Goal: Transaction & Acquisition: Obtain resource

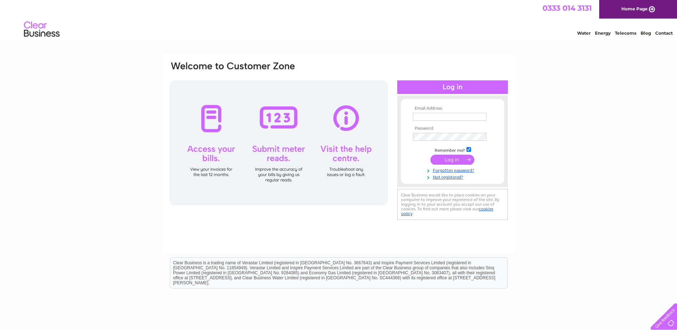
type input "finance@pppwick.org.uk"
click at [469, 157] on input "submit" at bounding box center [452, 159] width 44 height 10
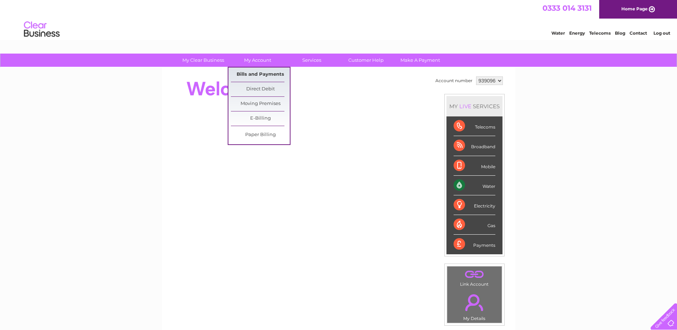
click at [257, 75] on link "Bills and Payments" at bounding box center [260, 74] width 59 height 14
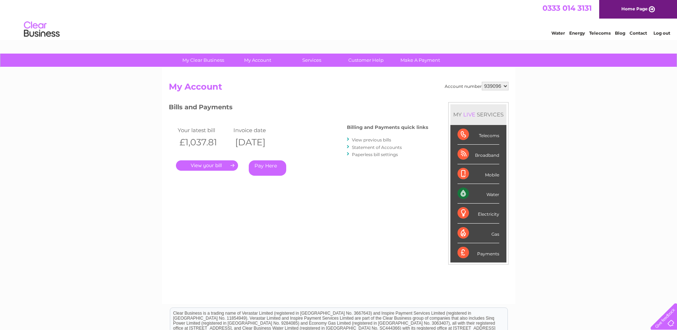
click at [374, 141] on link "View previous bills" at bounding box center [371, 139] width 39 height 5
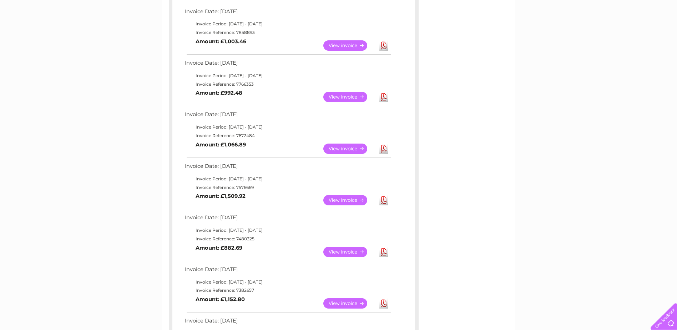
scroll to position [285, 0]
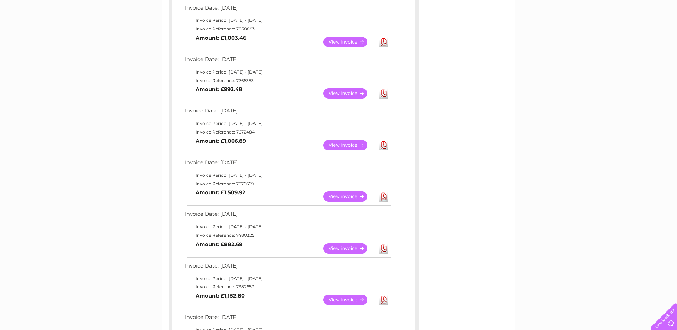
click at [233, 165] on td "Invoice Date: 02 April 2025" at bounding box center [287, 164] width 209 height 13
click at [351, 199] on link "View" at bounding box center [349, 196] width 52 height 10
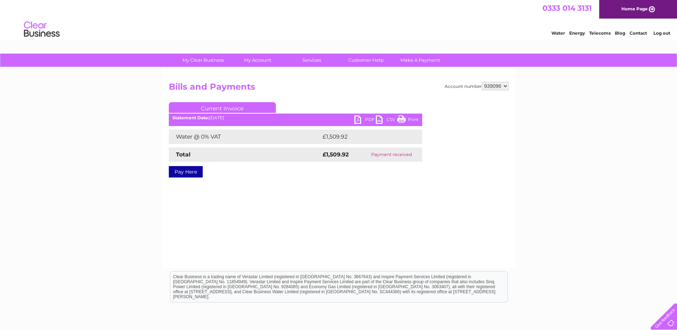
click at [353, 116] on div "Statement Date: [DATE]" at bounding box center [295, 117] width 253 height 5
click at [359, 119] on link "PDF" at bounding box center [364, 120] width 21 height 10
click at [584, 142] on div "My Clear Business Login Details My Details My Preferences Link Account My Accou…" at bounding box center [338, 221] width 677 height 336
click at [360, 118] on link "PDF" at bounding box center [364, 120] width 21 height 10
